Goal: Information Seeking & Learning: Stay updated

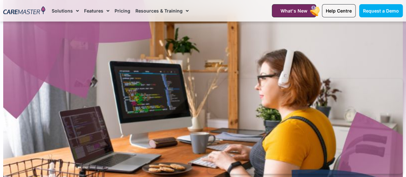
scroll to position [161, 0]
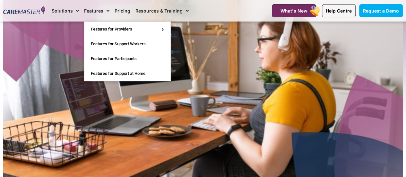
click at [25, 10] on img at bounding box center [24, 10] width 42 height 9
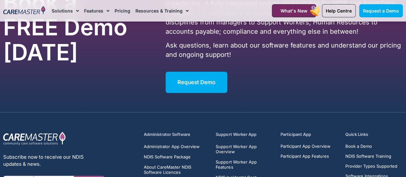
scroll to position [3999, 0]
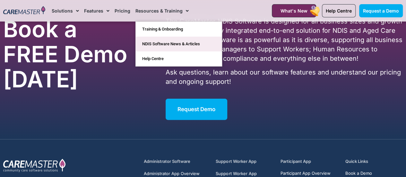
click at [169, 47] on link "NDIS Software News & Articles" at bounding box center [179, 44] width 86 height 15
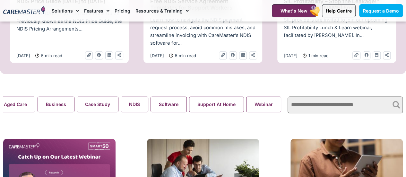
scroll to position [0, 29]
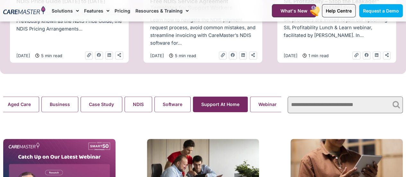
click at [242, 109] on button "Support At Home" at bounding box center [220, 104] width 55 height 16
click at [139, 104] on button "NDIS" at bounding box center [139, 104] width 28 height 16
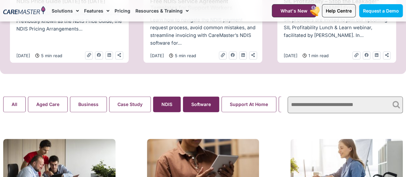
drag, startPoint x: 141, startPoint y: 104, endPoint x: 195, endPoint y: 103, distance: 54.6
click at [188, 104] on search "Aged Care Business Case Study NDIS Software Support At Home Webinar All" at bounding box center [142, 104] width 278 height 16
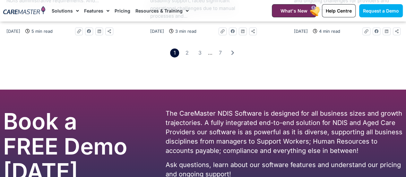
scroll to position [1028, 0]
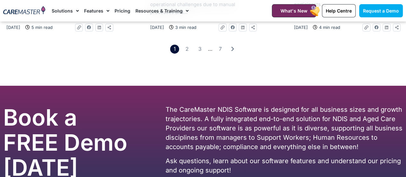
drag, startPoint x: 285, startPoint y: 75, endPoint x: 353, endPoint y: 78, distance: 68.1
copy h2 "NDIS Quarterly Report"
click at [233, 51] on icon "Pagination" at bounding box center [232, 48] width 3 height 5
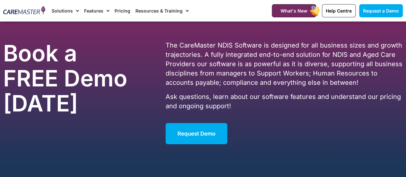
scroll to position [1092, 0]
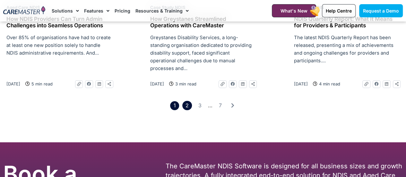
click at [184, 101] on link "Page 2" at bounding box center [186, 105] width 9 height 9
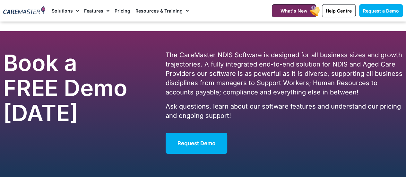
scroll to position [1124, 0]
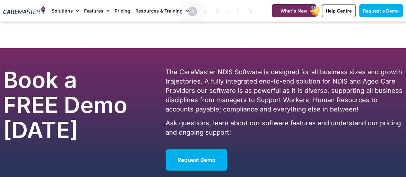
scroll to position [1028, 0]
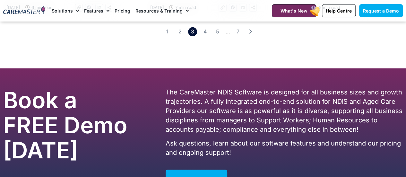
drag, startPoint x: 280, startPoint y: 77, endPoint x: 362, endPoint y: 76, distance: 82.2
copy h2 "Calculating NDIS Budgets"
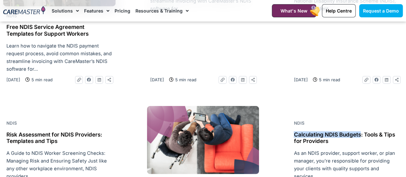
scroll to position [835, 0]
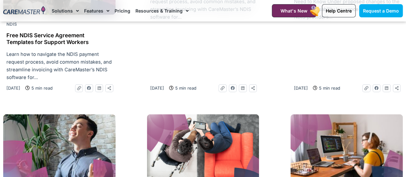
drag, startPoint x: 141, startPoint y: 94, endPoint x: 238, endPoint y: 98, distance: 97.0
copy h2 "NDIS Provider Payment Requests"
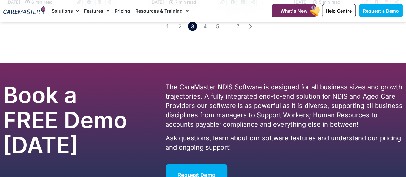
scroll to position [1092, 0]
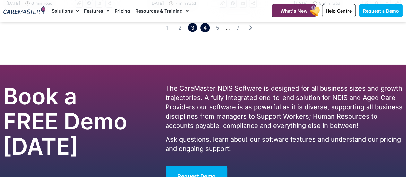
click at [202, 32] on link "Page 4" at bounding box center [204, 27] width 9 height 9
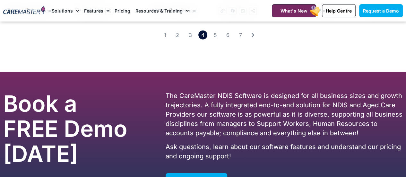
scroll to position [963, 0]
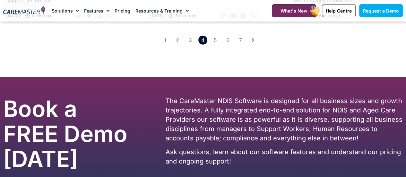
drag, startPoint x: 285, startPoint y: 132, endPoint x: 371, endPoint y: 134, distance: 86.1
copy h2 "NDIS Reporting Requirements"
drag, startPoint x: 352, startPoint y: 129, endPoint x: 391, endPoint y: 133, distance: 39.7
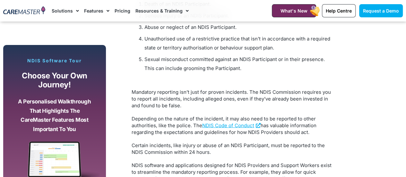
scroll to position [706, 0]
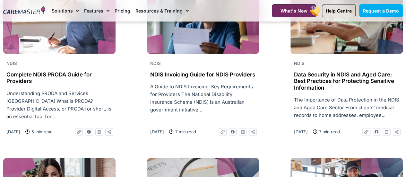
scroll to position [835, 0]
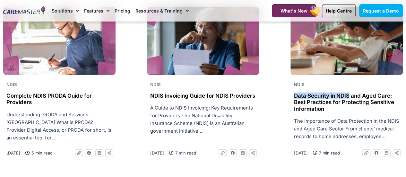
drag, startPoint x: 285, startPoint y: 88, endPoint x: 349, endPoint y: 90, distance: 64.3
click at [349, 90] on div "NDIS NDIS Compliance Checklist: Ensure Your Business is Ready Stay Compliant: Y…" at bounding box center [203, 9] width 406 height 647
copy h2 "Data Security in [GEOGRAPHIC_DATA]"
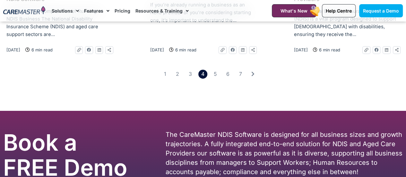
scroll to position [1124, 0]
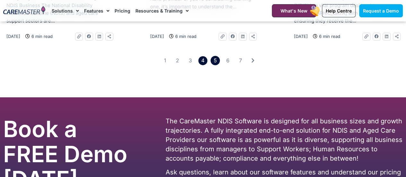
click at [215, 56] on link "Page 5" at bounding box center [215, 60] width 9 height 9
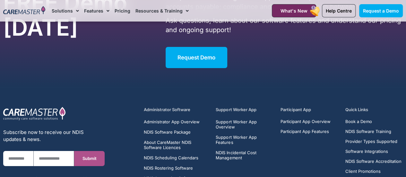
scroll to position [1156, 0]
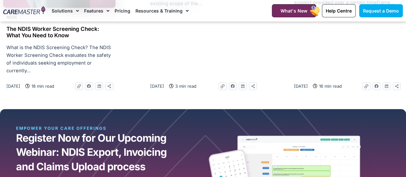
scroll to position [514, 0]
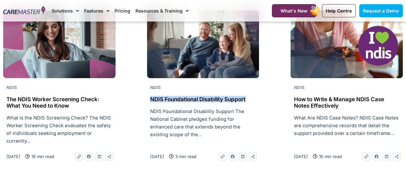
drag, startPoint x: 137, startPoint y: 98, endPoint x: 251, endPoint y: 104, distance: 113.8
copy h2 "NDIS Foundational Disability Support"
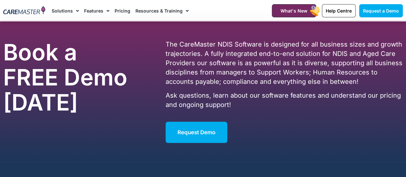
scroll to position [1124, 0]
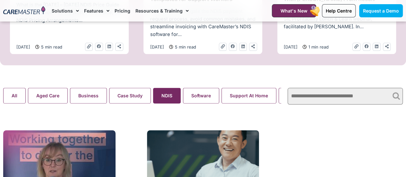
scroll to position [391, 0]
